Goal: Task Accomplishment & Management: Complete application form

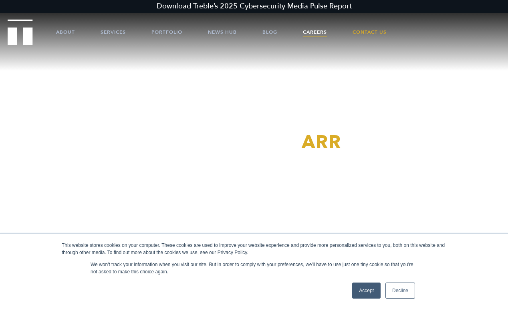
click at [312, 32] on link "Careers" at bounding box center [315, 32] width 24 height 24
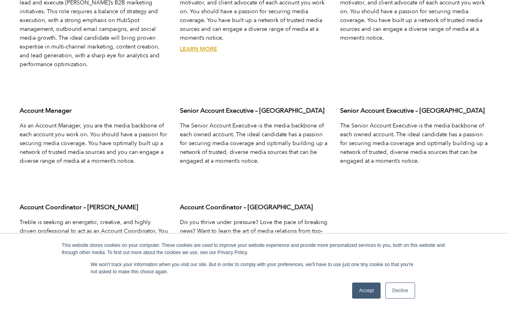
scroll to position [2596, 0]
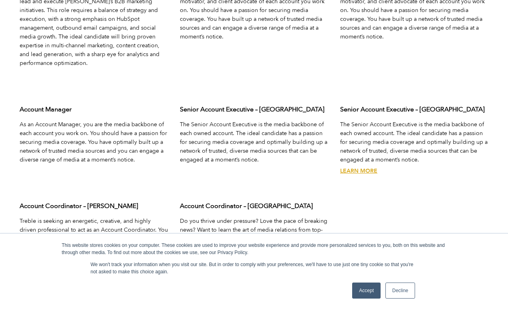
click at [368, 167] on link "Learn More" at bounding box center [358, 171] width 37 height 8
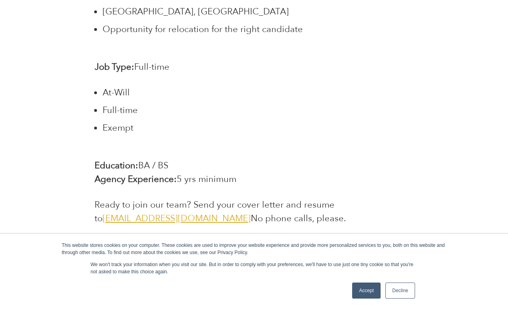
scroll to position [1733, 0]
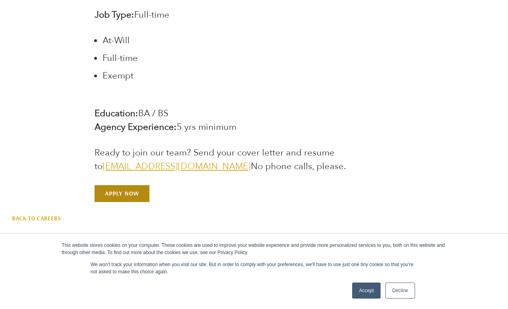
click at [136, 198] on link "Apply Now" at bounding box center [122, 193] width 55 height 17
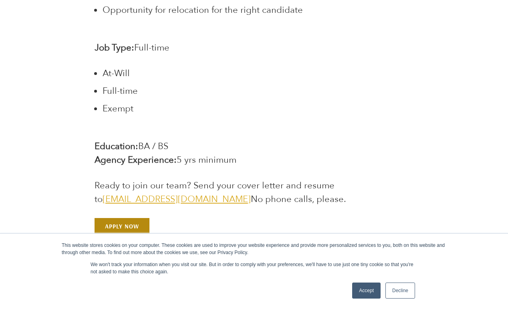
scroll to position [1702, 0]
